Goal: Task Accomplishment & Management: Complete application form

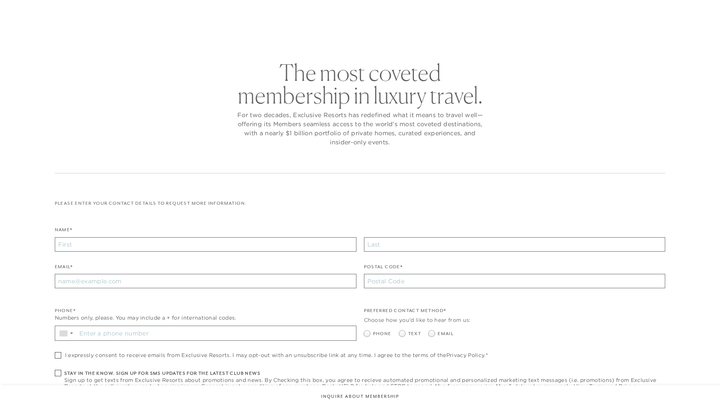
checkbox input "false"
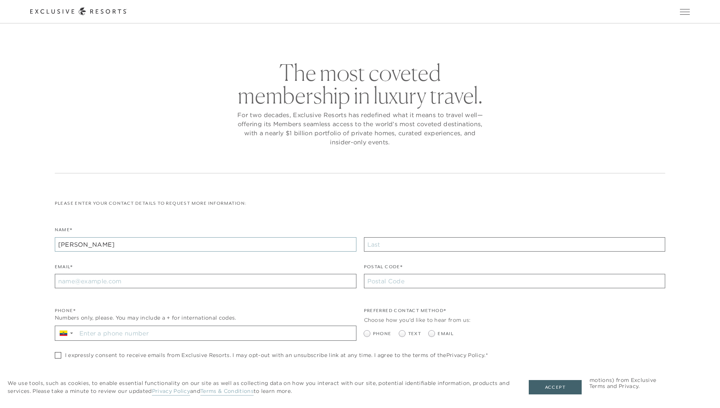
type input "[PERSON_NAME]"
type input "[EMAIL_ADDRESS][DOMAIN_NAME]"
click at [216, 334] on input "Stay in the know. Sign up for sms updates for the latest club news Sign up to g…" at bounding box center [216, 333] width 279 height 14
type input "[PHONE_NUMBER]"
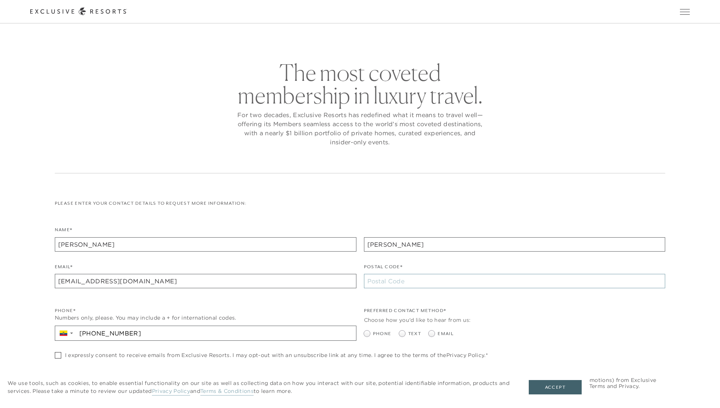
type input "10001"
radio input "true"
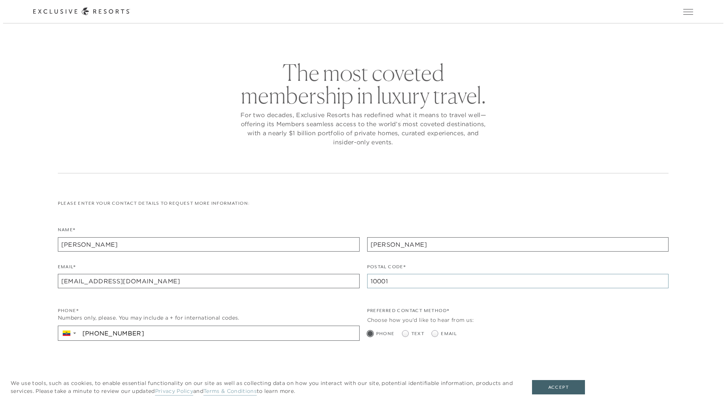
scroll to position [132, 0]
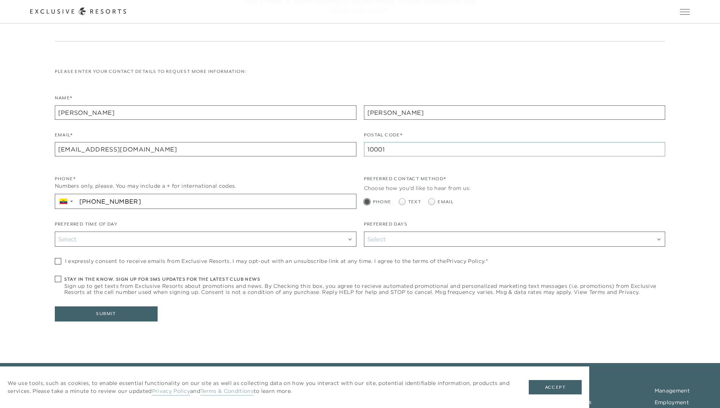
type input "10001"
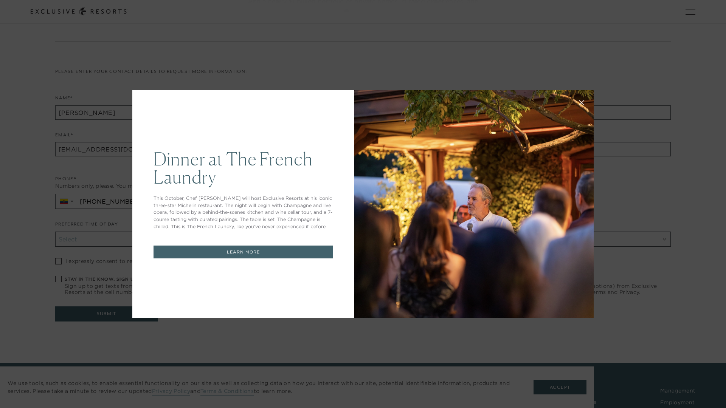
scroll to position [0, 0]
checkbox input "true"
